Goal: Communication & Community: Answer question/provide support

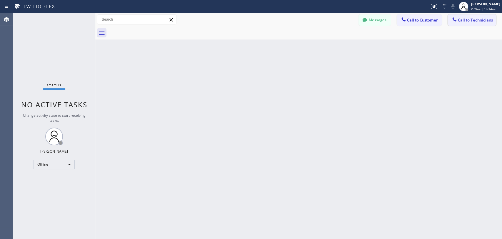
click at [463, 21] on span "Call to Technicians" at bounding box center [475, 19] width 35 height 5
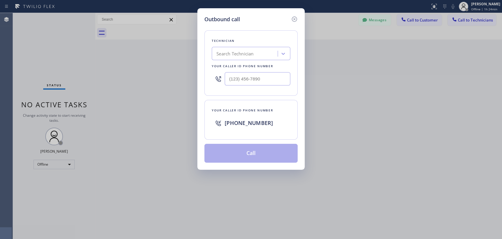
click at [108, 139] on div "Outbound call Technician Search Technician Your caller id phone number Your cal…" at bounding box center [251, 119] width 502 height 239
click at [60, 161] on div "Outbound call Technician Search Technician Your caller id phone number Your cal…" at bounding box center [251, 119] width 502 height 239
click at [298, 20] on icon at bounding box center [294, 19] width 7 height 7
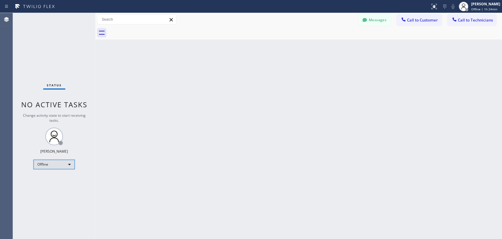
click at [63, 164] on div "Offline" at bounding box center [54, 163] width 41 height 9
click at [55, 183] on li "Unavailable" at bounding box center [54, 186] width 40 height 7
click at [457, 22] on icon at bounding box center [455, 19] width 6 height 6
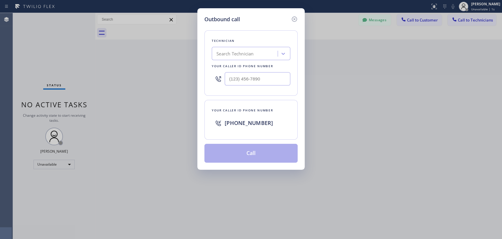
click at [258, 52] on div "Search Technician" at bounding box center [246, 54] width 64 height 10
type input "(___) ___-____"
click at [239, 79] on input "(___) ___-____" at bounding box center [258, 78] width 66 height 13
click at [229, 51] on div "Search Technician" at bounding box center [235, 53] width 37 height 7
type input "cj"
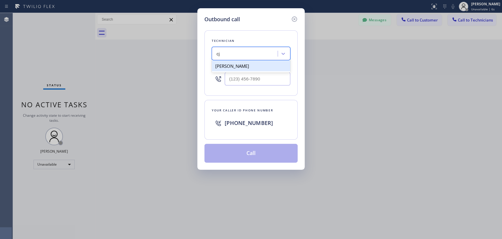
click at [254, 69] on div "[PERSON_NAME]" at bounding box center [251, 66] width 79 height 11
type input "[PHONE_NUMBER]"
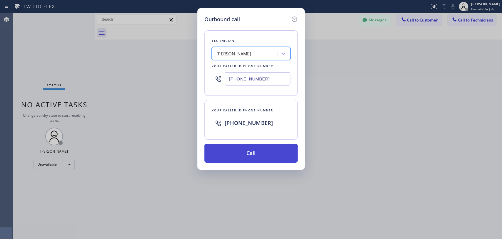
click at [257, 154] on button "Call" at bounding box center [250, 153] width 93 height 19
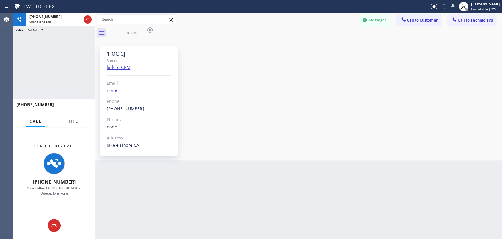
drag, startPoint x: 429, startPoint y: 62, endPoint x: 365, endPoint y: 73, distance: 65.2
click at [429, 62] on div "1 OC CJ Since: link to CRM Email none Phone [PHONE_NUMBER] Outbound call Techni…" at bounding box center [299, 100] width 404 height 118
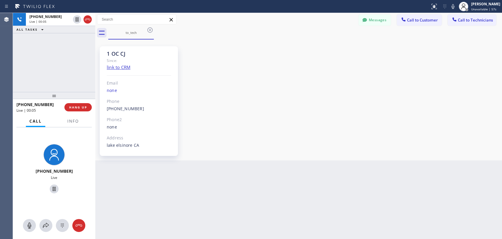
drag, startPoint x: 480, startPoint y: 139, endPoint x: 463, endPoint y: 140, distance: 17.1
click at [480, 139] on div "1 OC CJ Since: link to CRM Email none Phone [PHONE_NUMBER] Outbound call Techni…" at bounding box center [299, 100] width 404 height 118
click at [84, 107] on span "HANG UP" at bounding box center [78, 107] width 18 height 4
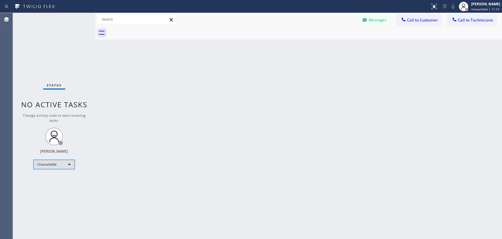
click at [43, 165] on div "Unavailable" at bounding box center [54, 163] width 41 height 9
click at [45, 174] on li "Offline" at bounding box center [54, 171] width 40 height 7
click at [54, 163] on div "Unavailable" at bounding box center [54, 163] width 41 height 9
click at [52, 178] on li "Available" at bounding box center [54, 178] width 40 height 7
click at [473, 22] on span "Call to Technicians" at bounding box center [475, 19] width 35 height 5
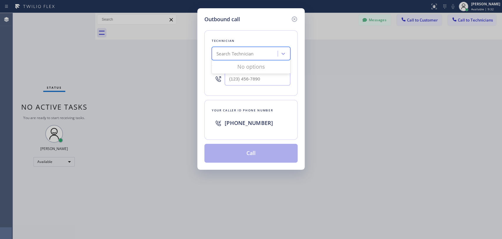
click at [244, 51] on div "Search Technician" at bounding box center [246, 54] width 64 height 10
type input "serg"
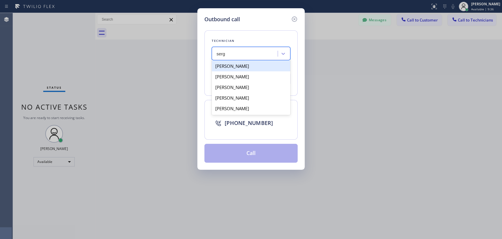
click at [252, 67] on div "[PERSON_NAME]" at bounding box center [251, 66] width 79 height 11
type input "[PHONE_NUMBER]"
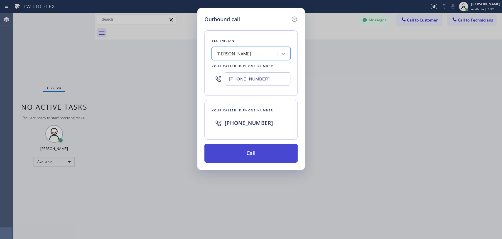
click at [271, 150] on button "Call" at bounding box center [250, 153] width 93 height 19
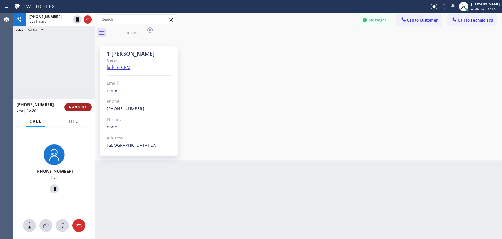
click at [82, 107] on span "HANG UP" at bounding box center [78, 107] width 18 height 4
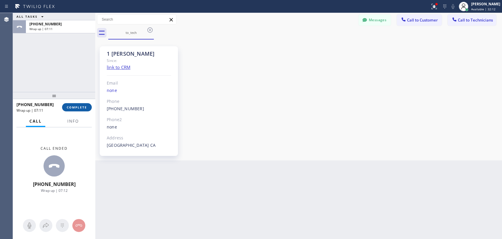
click at [80, 104] on button "COMPLETE" at bounding box center [77, 107] width 30 height 8
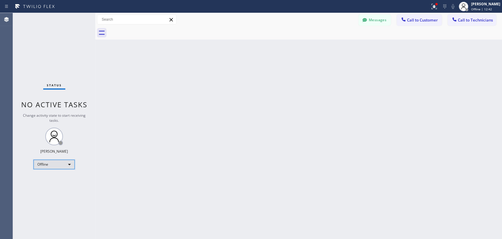
click at [64, 163] on div "Offline" at bounding box center [54, 163] width 41 height 9
click at [64, 171] on li "Offline" at bounding box center [54, 171] width 40 height 7
click at [481, 7] on span "Offline | 12:44" at bounding box center [481, 9] width 21 height 4
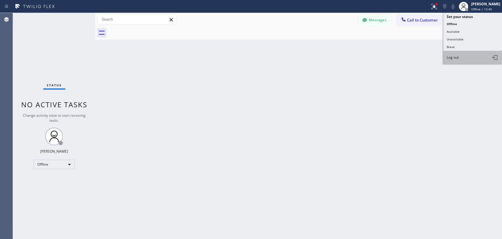
click at [455, 56] on span "Log out" at bounding box center [453, 57] width 12 height 5
